Goal: Navigation & Orientation: Find specific page/section

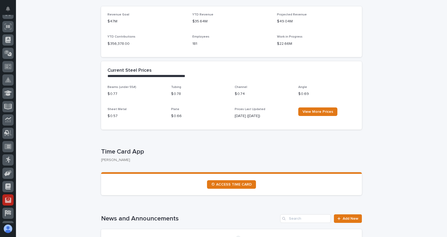
scroll to position [80, 0]
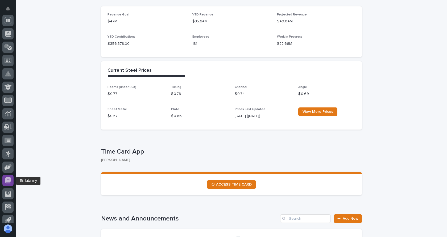
click at [10, 182] on icon at bounding box center [7, 180] width 5 height 6
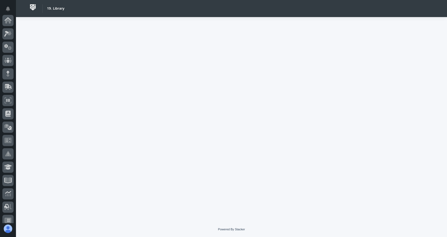
scroll to position [112, 0]
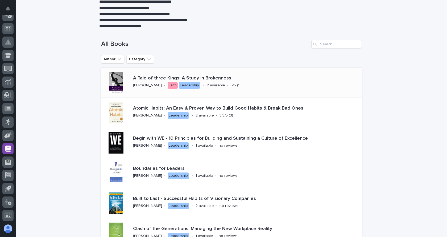
scroll to position [80, 0]
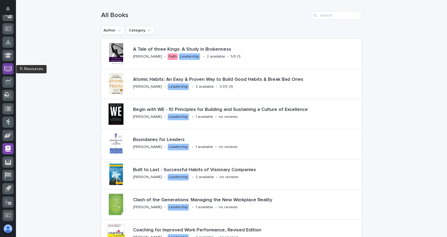
click at [7, 70] on icon at bounding box center [8, 68] width 8 height 6
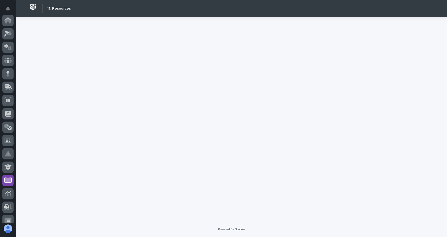
scroll to position [112, 0]
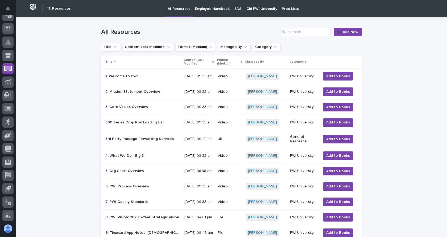
click at [207, 8] on p "Employee Handbook" at bounding box center [212, 5] width 35 height 11
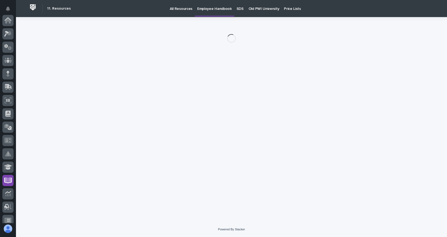
scroll to position [112, 0]
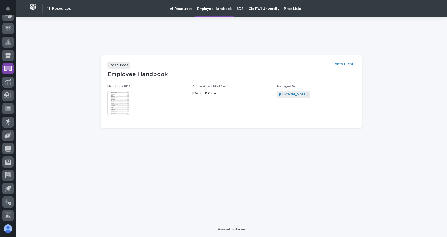
click at [127, 104] on img at bounding box center [121, 104] width 26 height 26
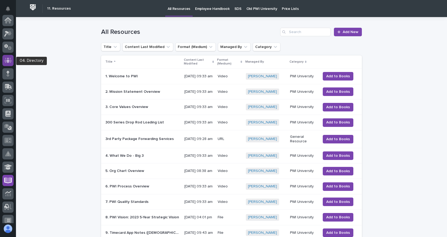
click at [9, 61] on icon at bounding box center [7, 60] width 3 height 5
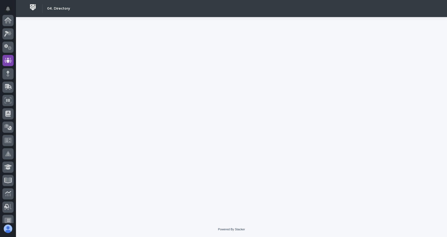
scroll to position [40, 0]
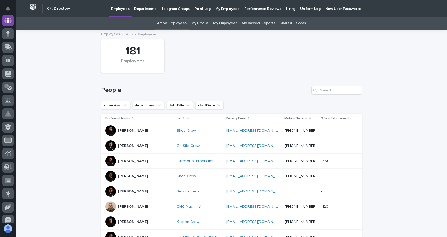
click at [224, 21] on link "My Employees" at bounding box center [225, 23] width 24 height 13
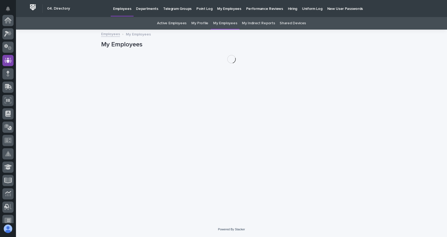
scroll to position [40, 0]
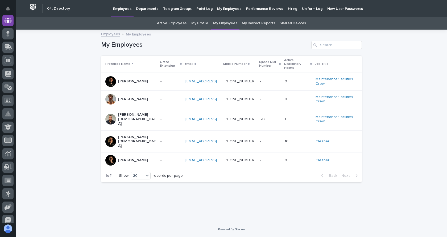
click at [122, 135] on p "[PERSON_NAME][DEMOGRAPHIC_DATA]" at bounding box center [137, 141] width 38 height 13
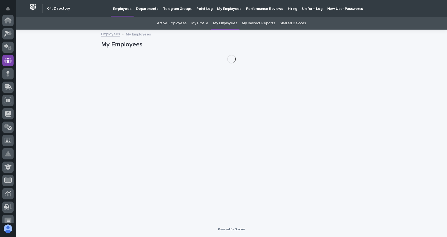
scroll to position [40, 0]
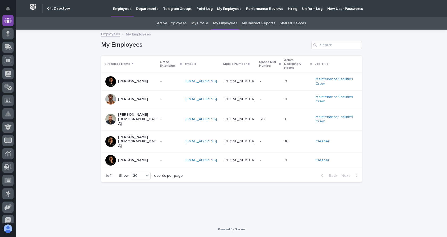
click at [128, 156] on div "[PERSON_NAME]" at bounding box center [133, 160] width 30 height 9
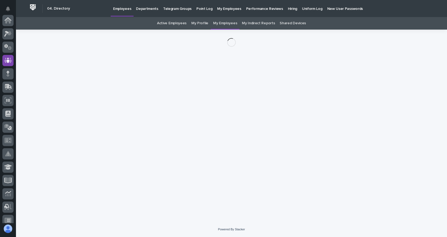
scroll to position [40, 0]
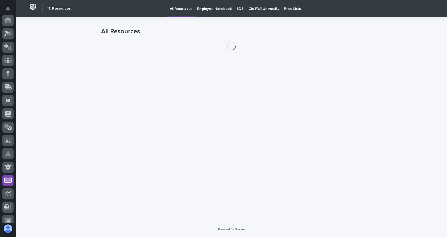
scroll to position [112, 0]
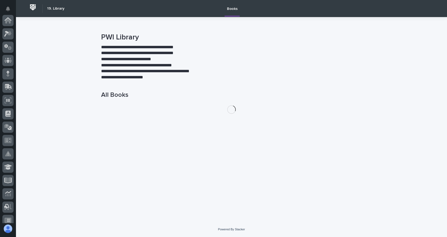
scroll to position [112, 0]
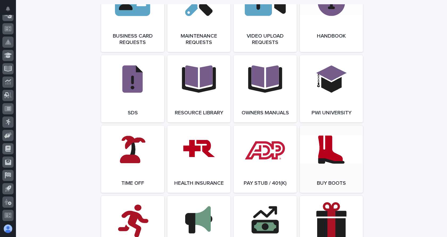
scroll to position [879, 0]
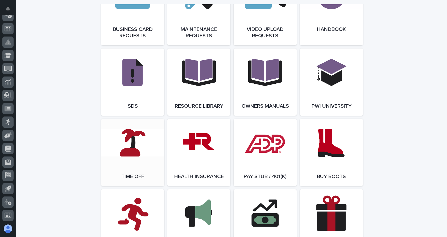
click at [122, 140] on link "Open Link" at bounding box center [132, 152] width 63 height 67
